Goal: Information Seeking & Learning: Check status

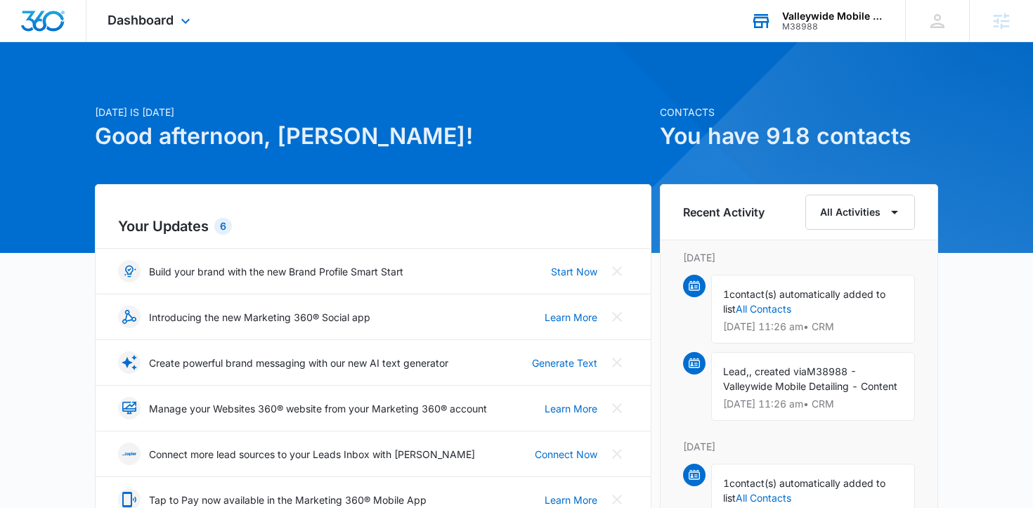
click at [806, 22] on div "M38988" at bounding box center [833, 27] width 103 height 10
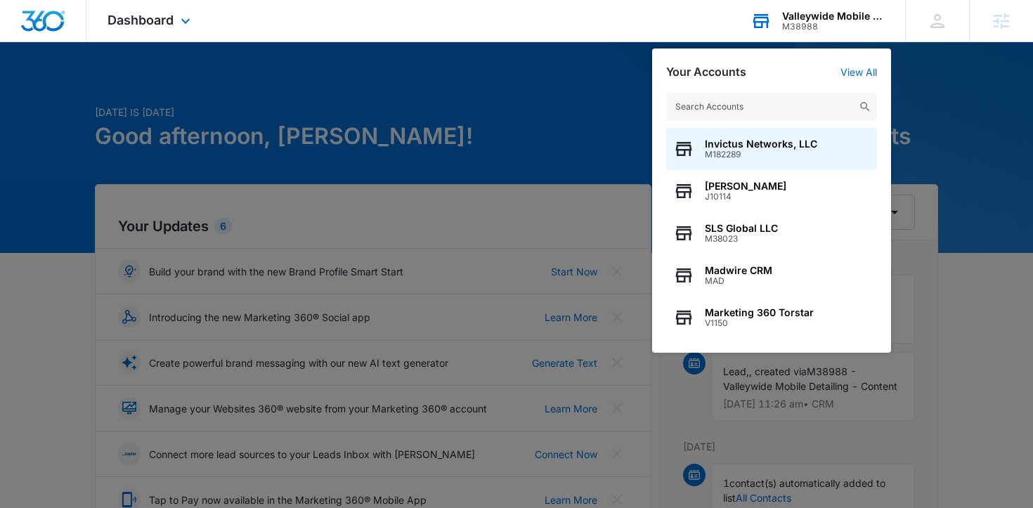
click at [741, 110] on input "text" at bounding box center [771, 107] width 211 height 28
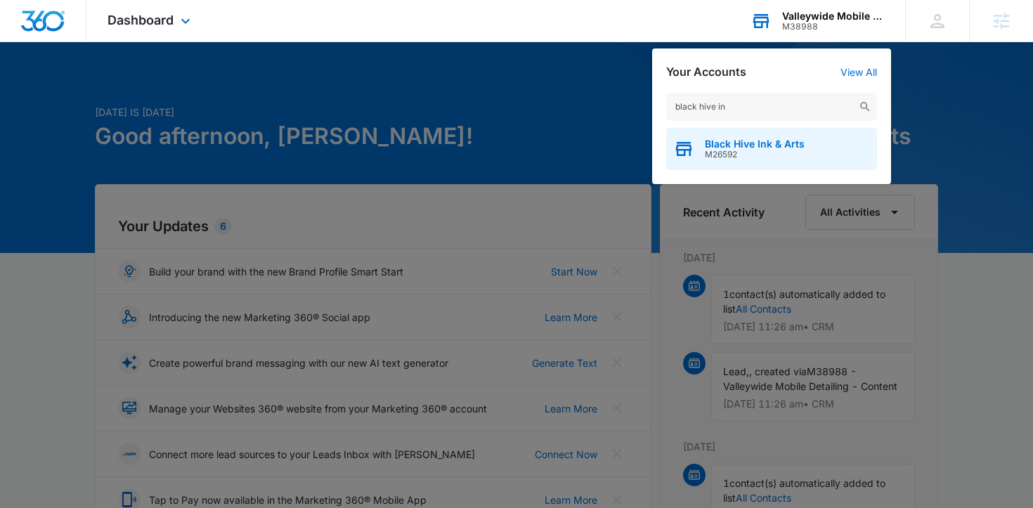
type input "black hive in"
click at [730, 145] on span "Black Hive Ink & Arts" at bounding box center [755, 143] width 100 height 11
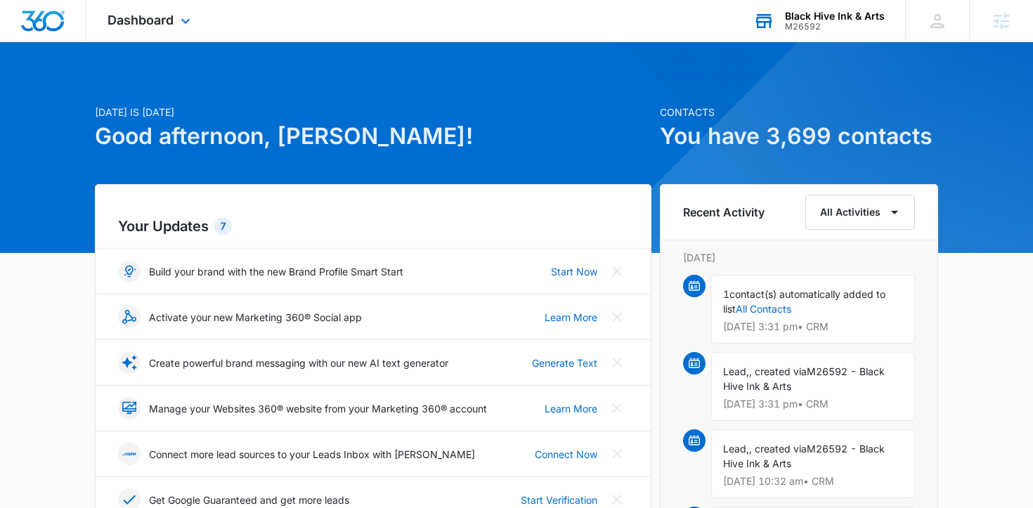
click at [178, 39] on div "Dashboard Apps Reputation Websites Forms CRM Email Social Payments POS Content …" at bounding box center [150, 20] width 129 height 41
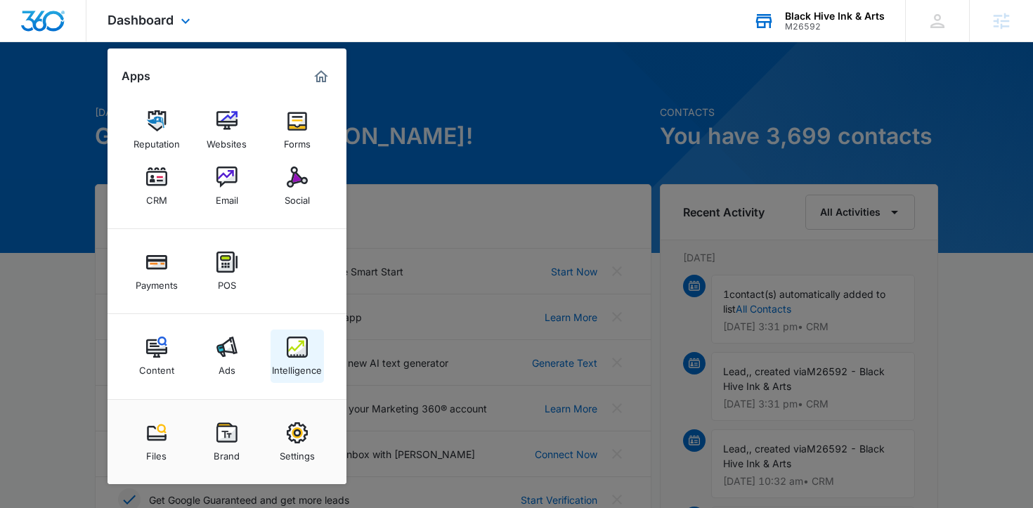
click at [299, 360] on div "Intelligence" at bounding box center [297, 367] width 50 height 18
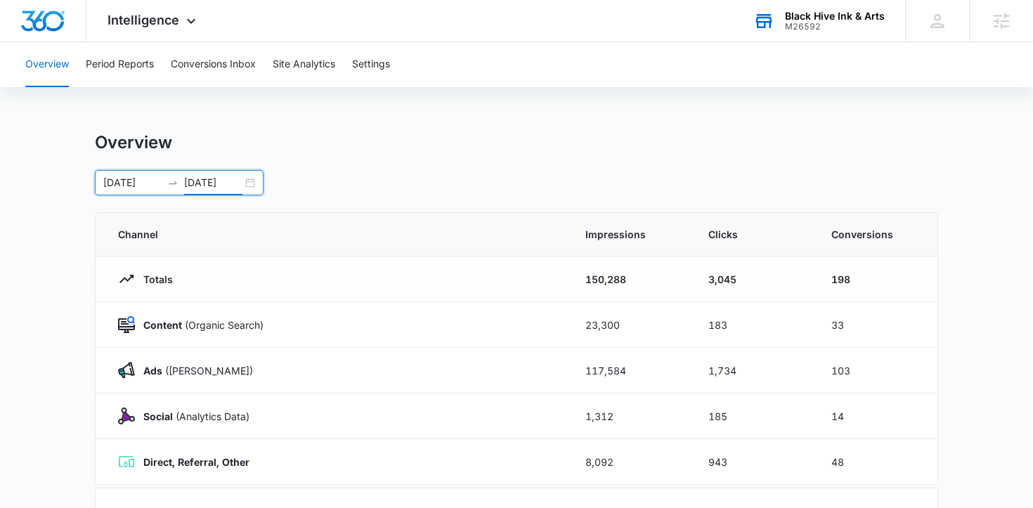
click at [214, 184] on input "[DATE]" at bounding box center [213, 182] width 58 height 15
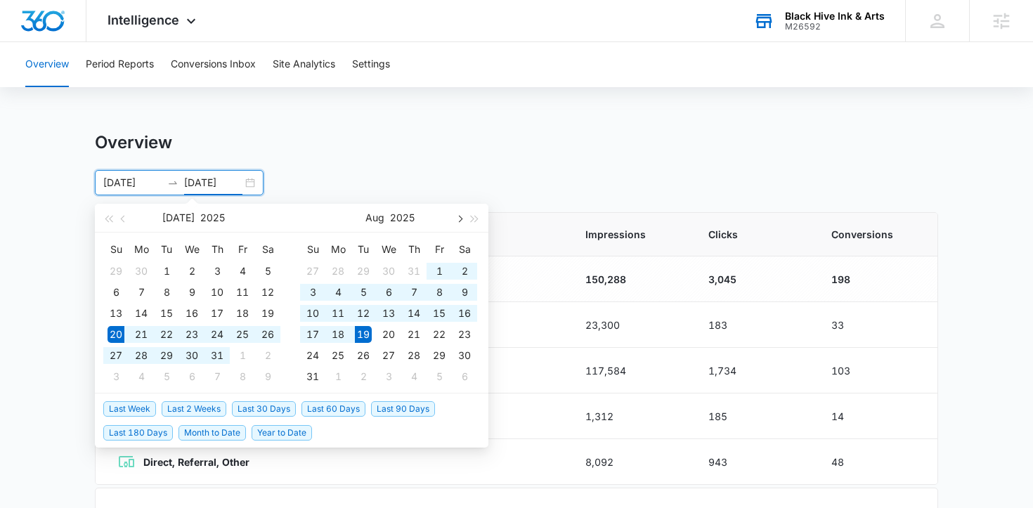
click at [456, 227] on button "button" at bounding box center [458, 218] width 15 height 28
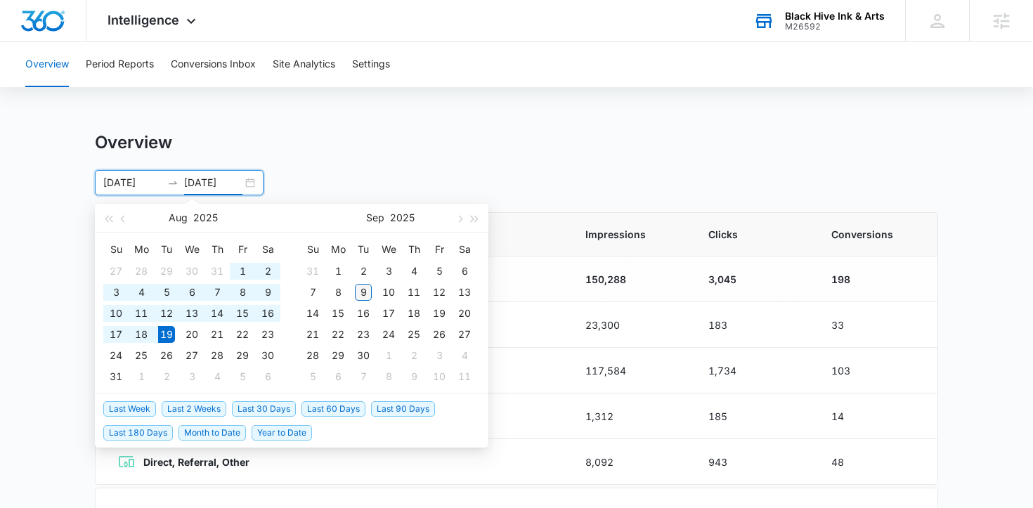
type input "[DATE]"
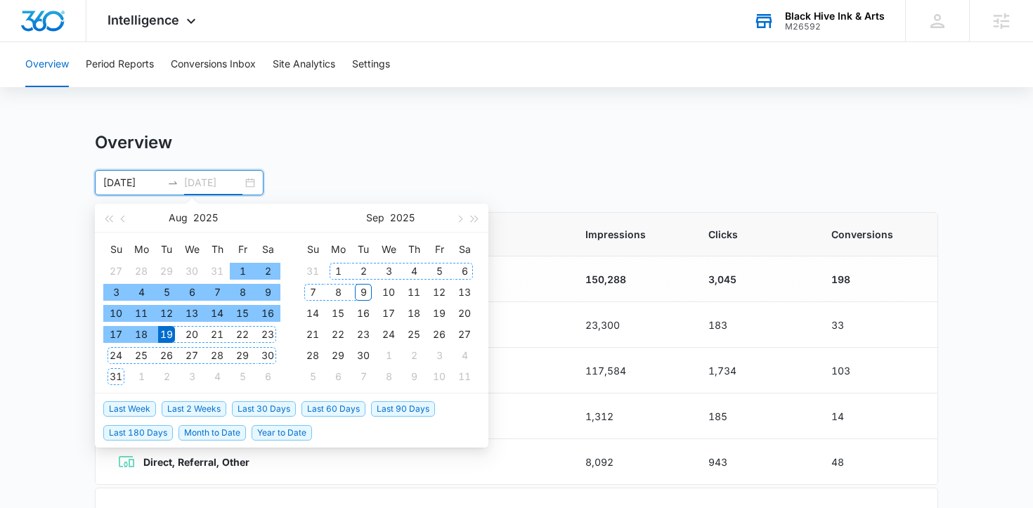
click at [362, 282] on td "9" at bounding box center [363, 292] width 25 height 21
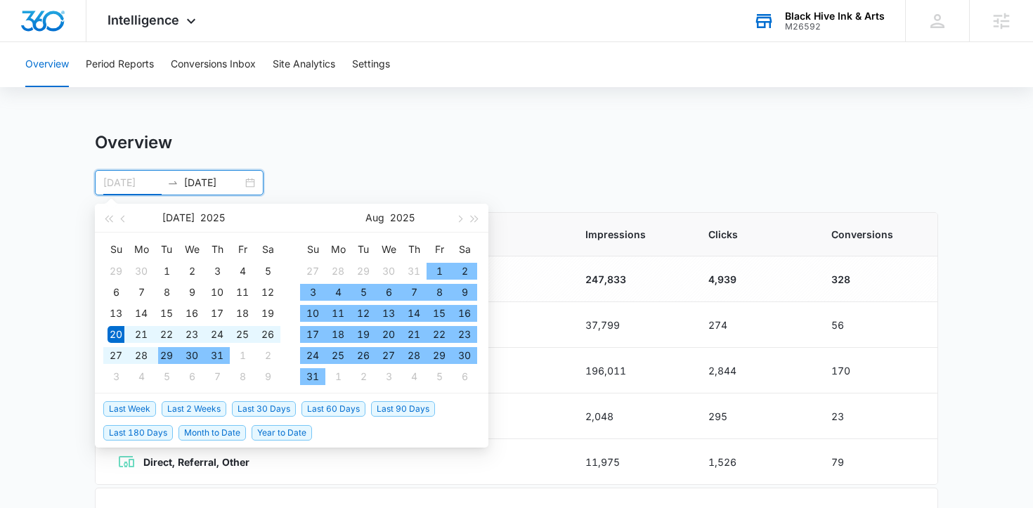
type input "[DATE]"
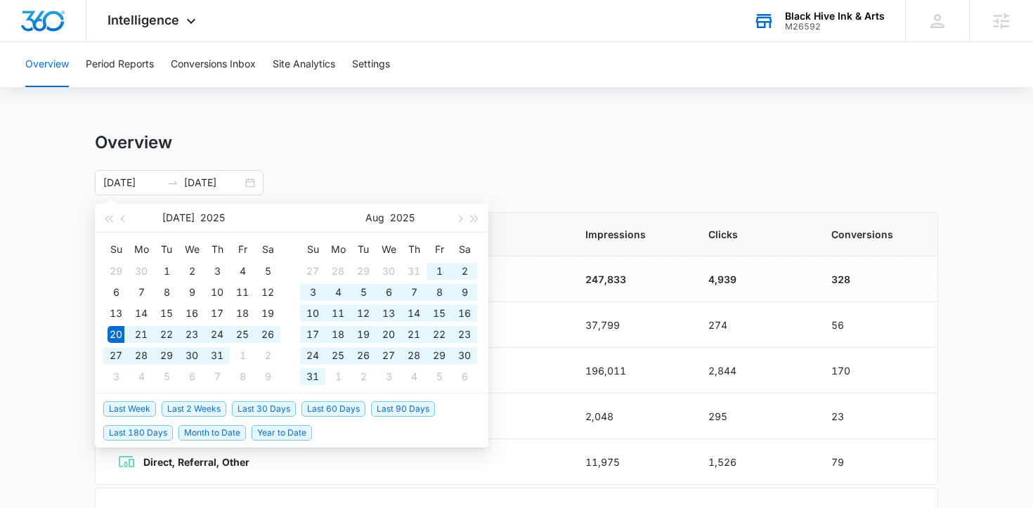
click at [466, 129] on div "Overview Period Reports Conversions Inbox Site Analytics Settings Overview [DAT…" at bounding box center [516, 456] width 1033 height 828
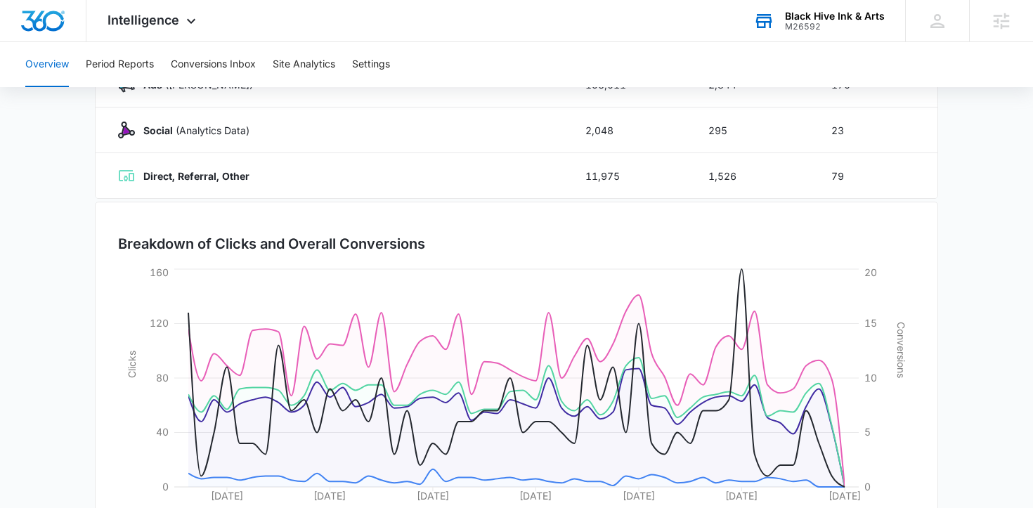
scroll to position [358, 0]
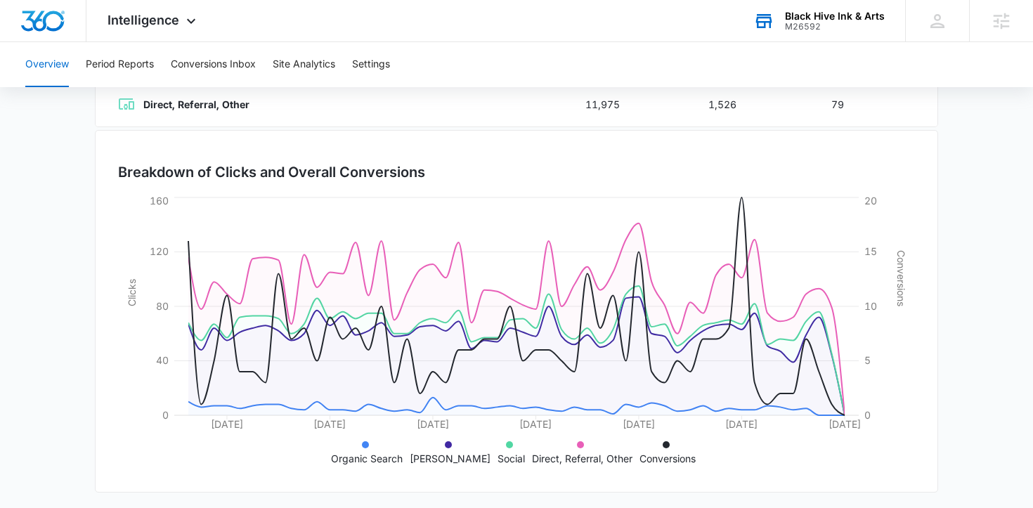
click at [982, 202] on main "Overview [DATE] [DATE] [DATE] Su Mo Tu We Th Fr Sa 29 30 1 2 3 4 5 6 7 8 9 10 1…" at bounding box center [516, 143] width 1033 height 738
click at [191, 60] on button "Conversions Inbox" at bounding box center [213, 64] width 85 height 45
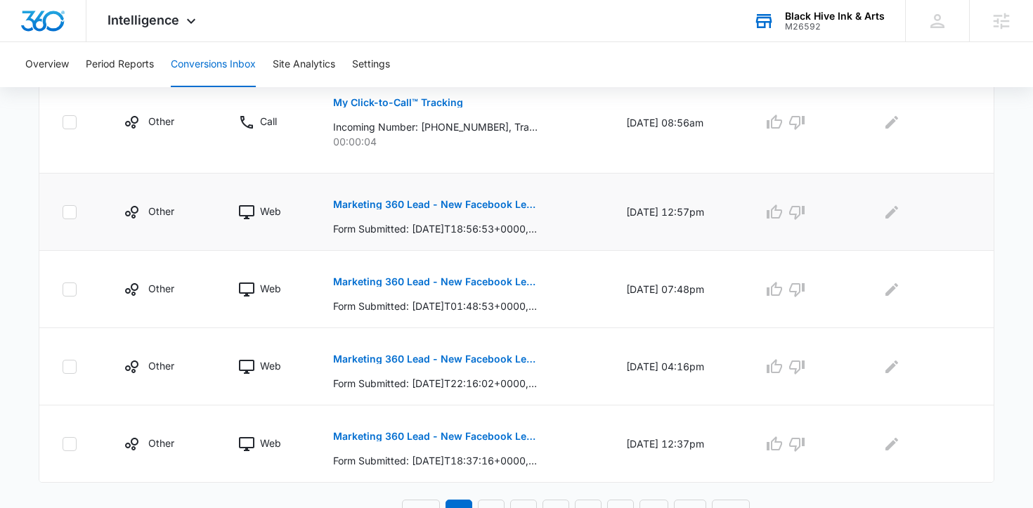
scroll to position [874, 0]
